Goal: Navigation & Orientation: Find specific page/section

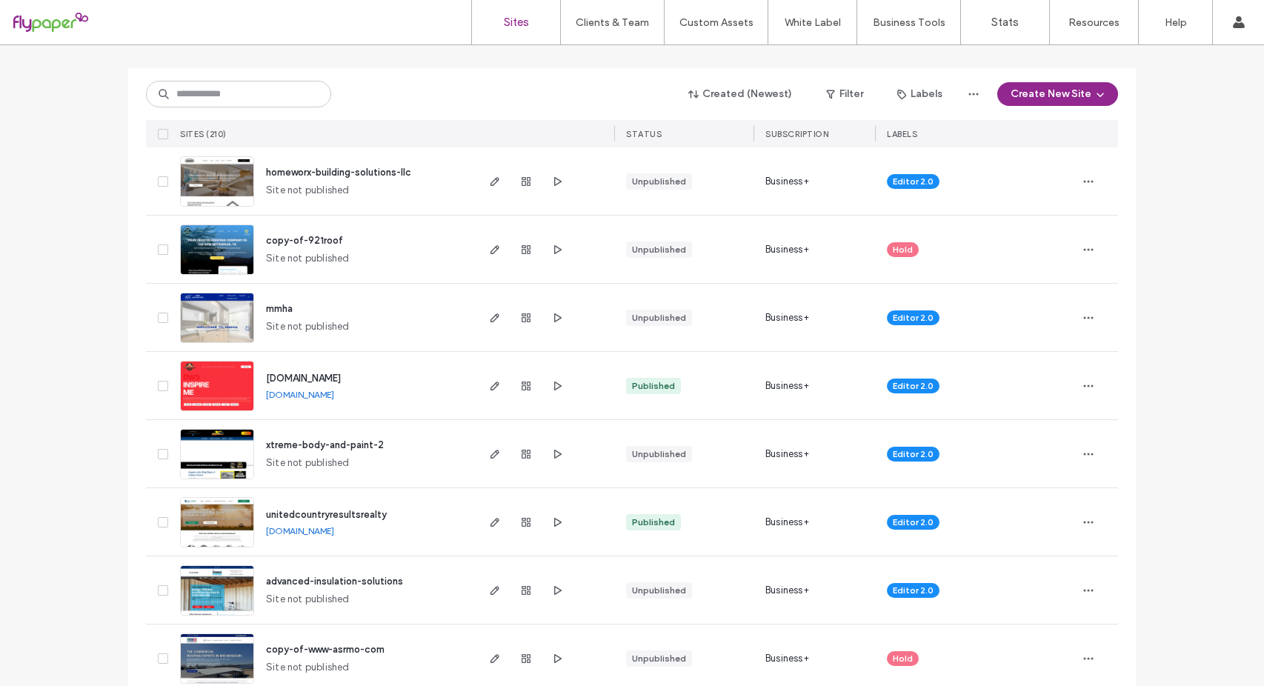
scroll to position [148, 0]
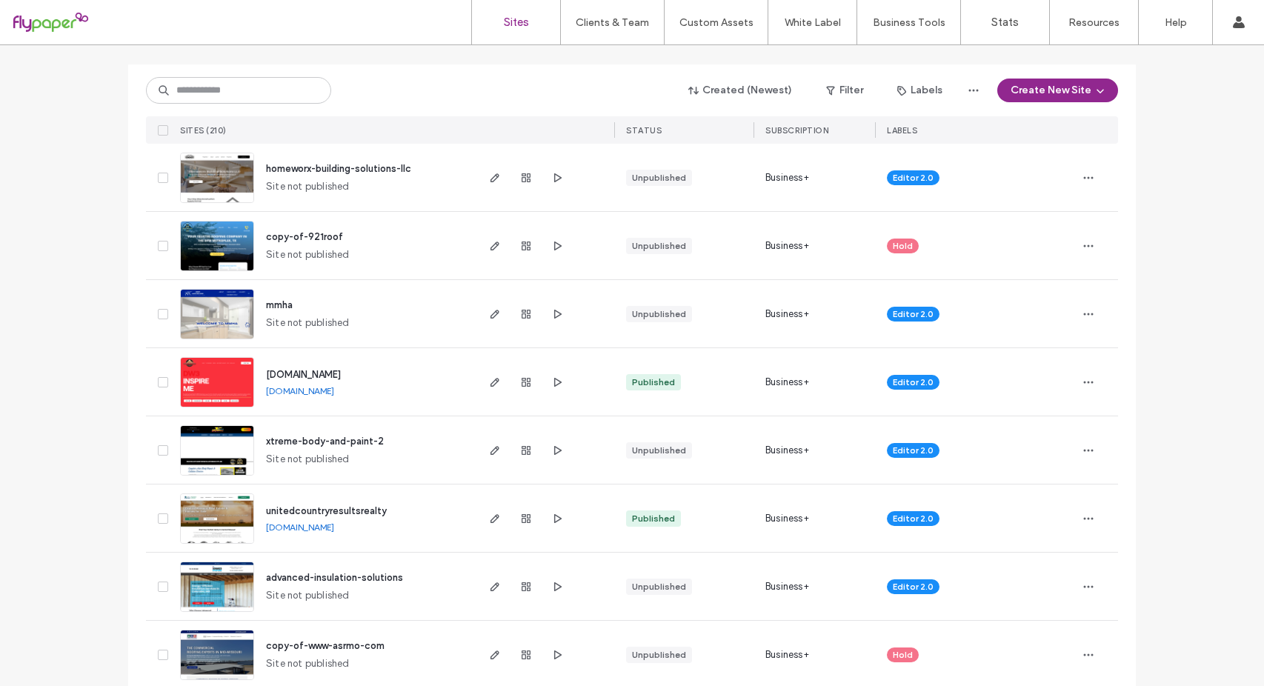
click at [349, 512] on span "unitedcountryresultsrealty" at bounding box center [326, 510] width 121 height 11
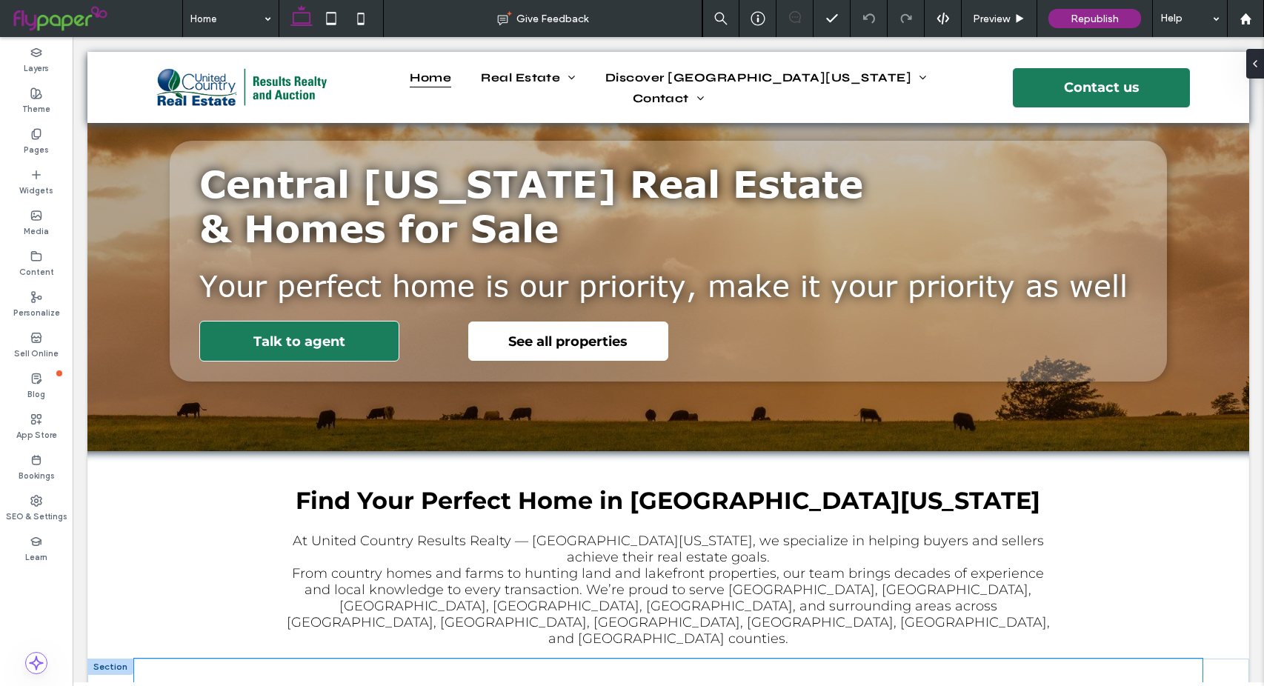
scroll to position [74, 0]
